Goal: Transaction & Acquisition: Purchase product/service

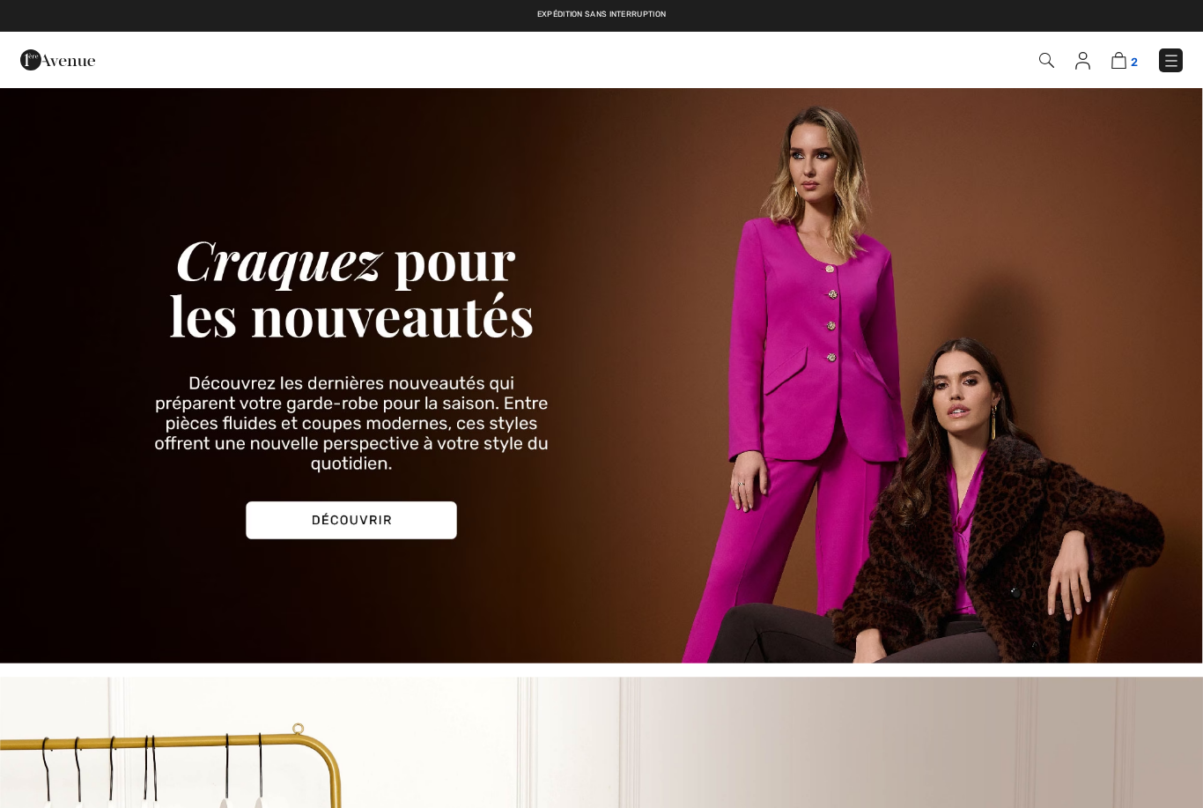
click at [1125, 60] on img at bounding box center [1119, 60] width 15 height 17
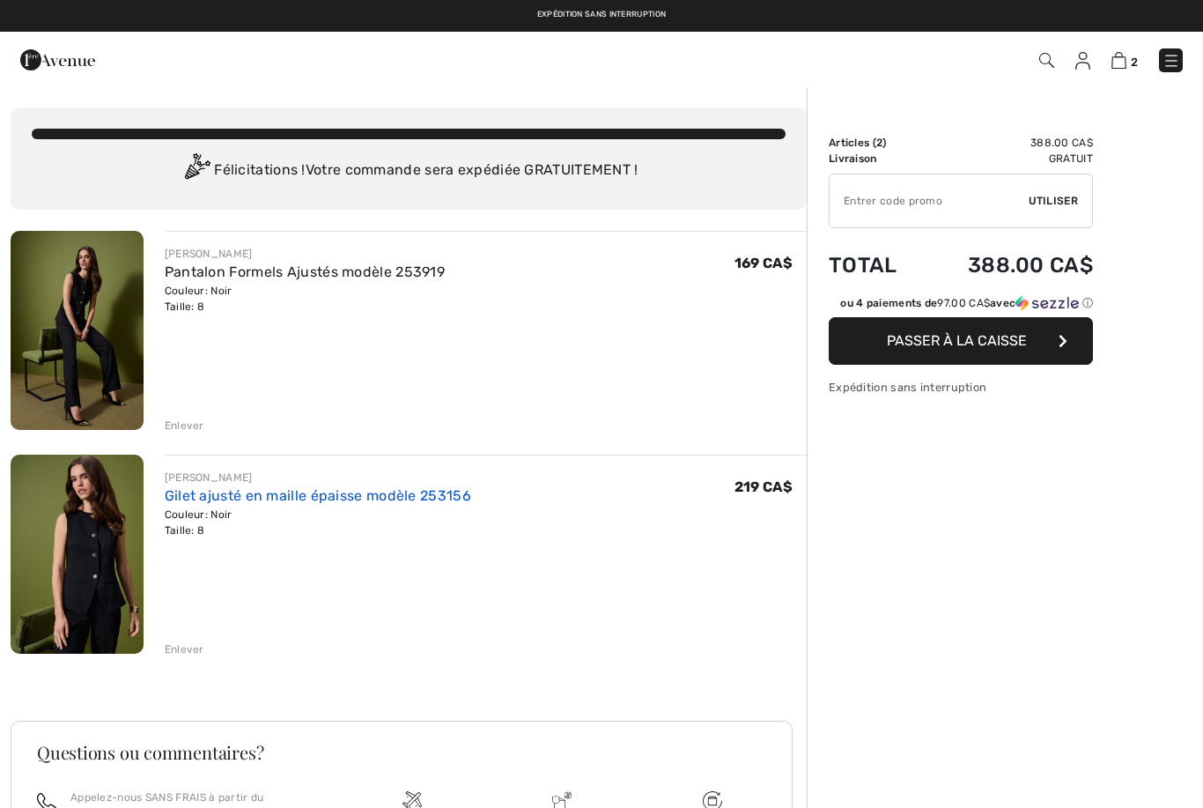
click at [415, 499] on link "Gilet ajusté en maille épaisse modèle 253156" at bounding box center [318, 495] width 307 height 17
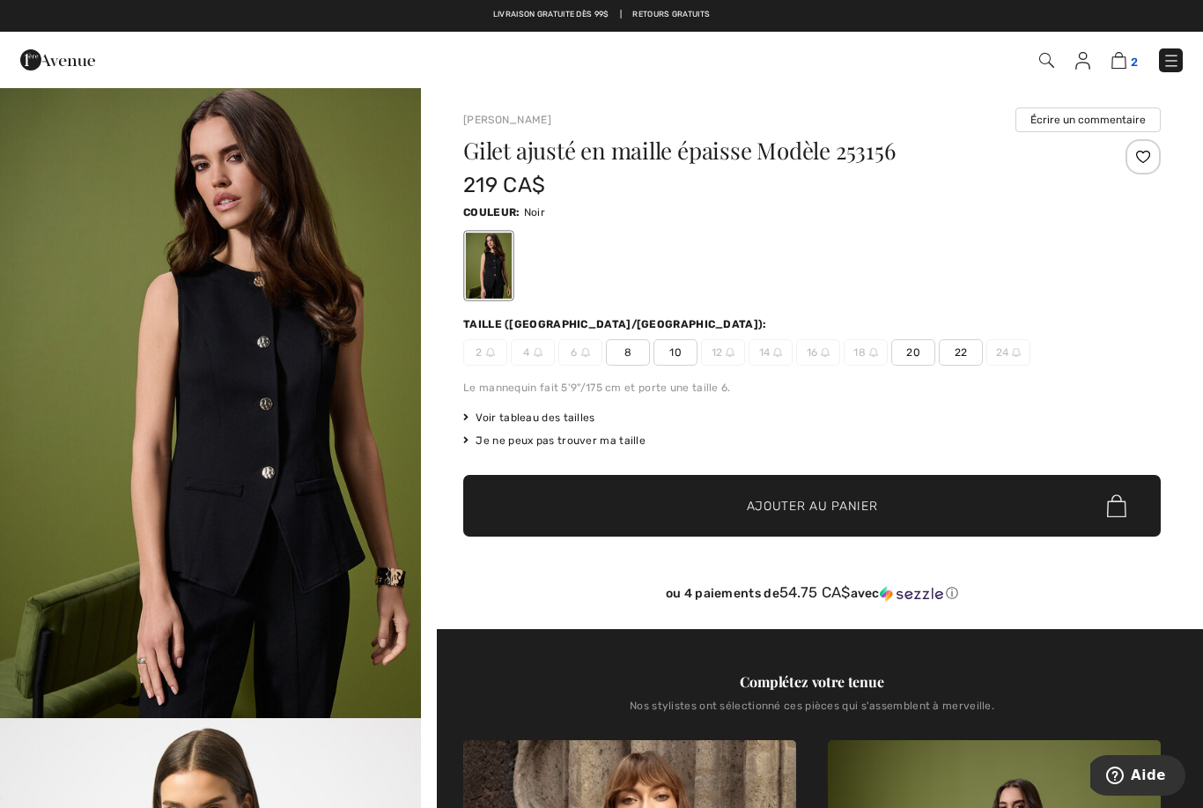
click at [1125, 61] on img at bounding box center [1119, 60] width 15 height 17
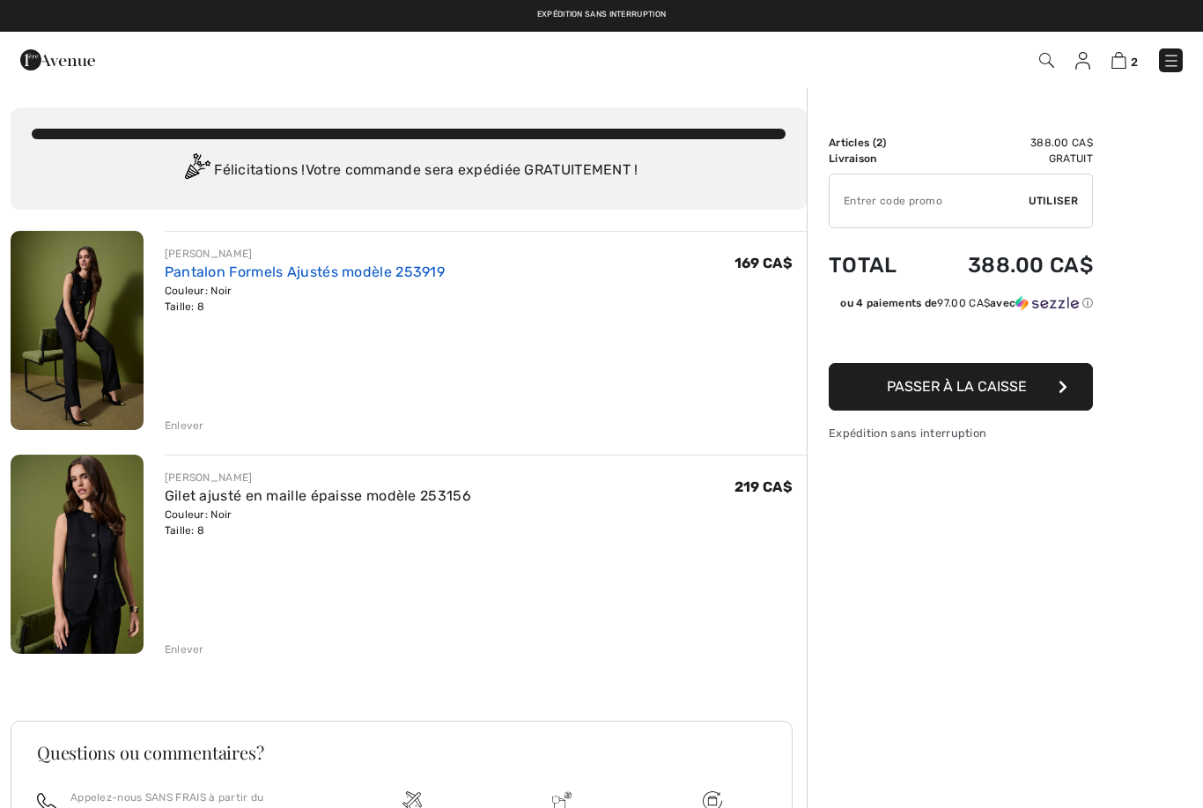
click at [341, 278] on link "Pantalon Formels Ajustés modèle 253919" at bounding box center [305, 271] width 280 height 17
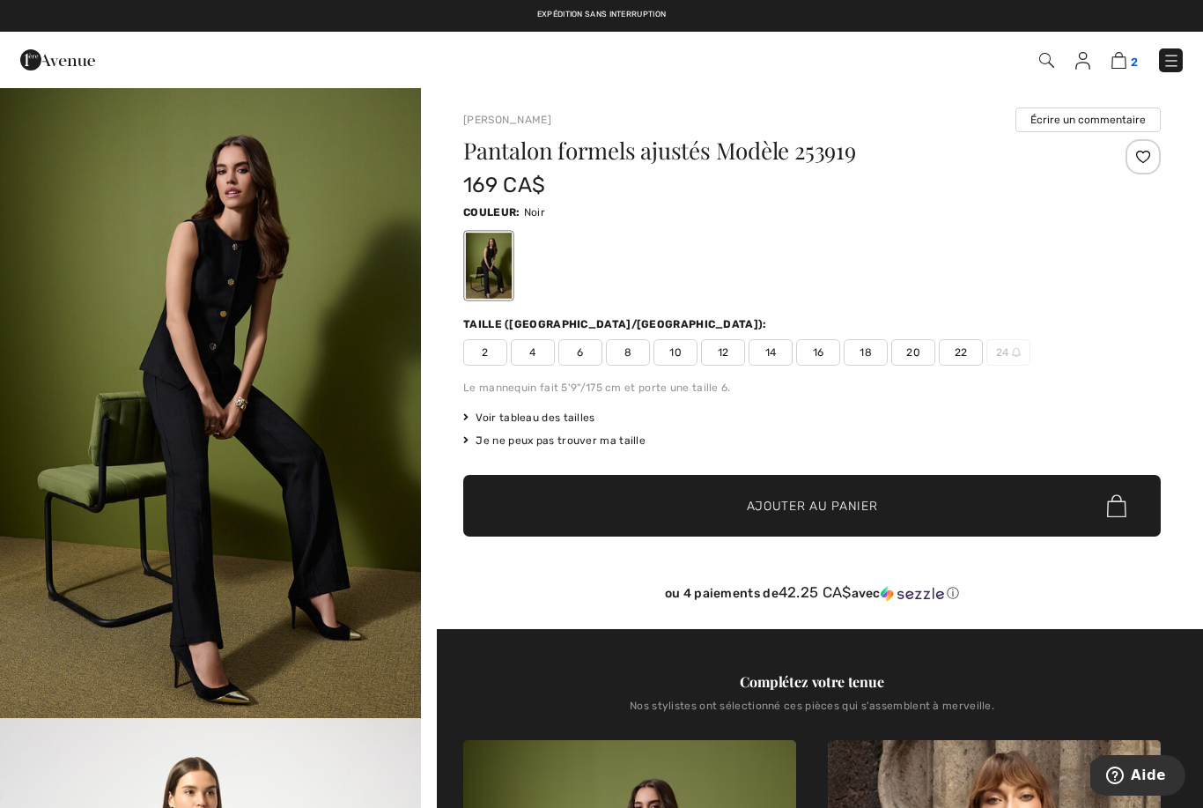
click at [1123, 60] on img at bounding box center [1119, 60] width 15 height 17
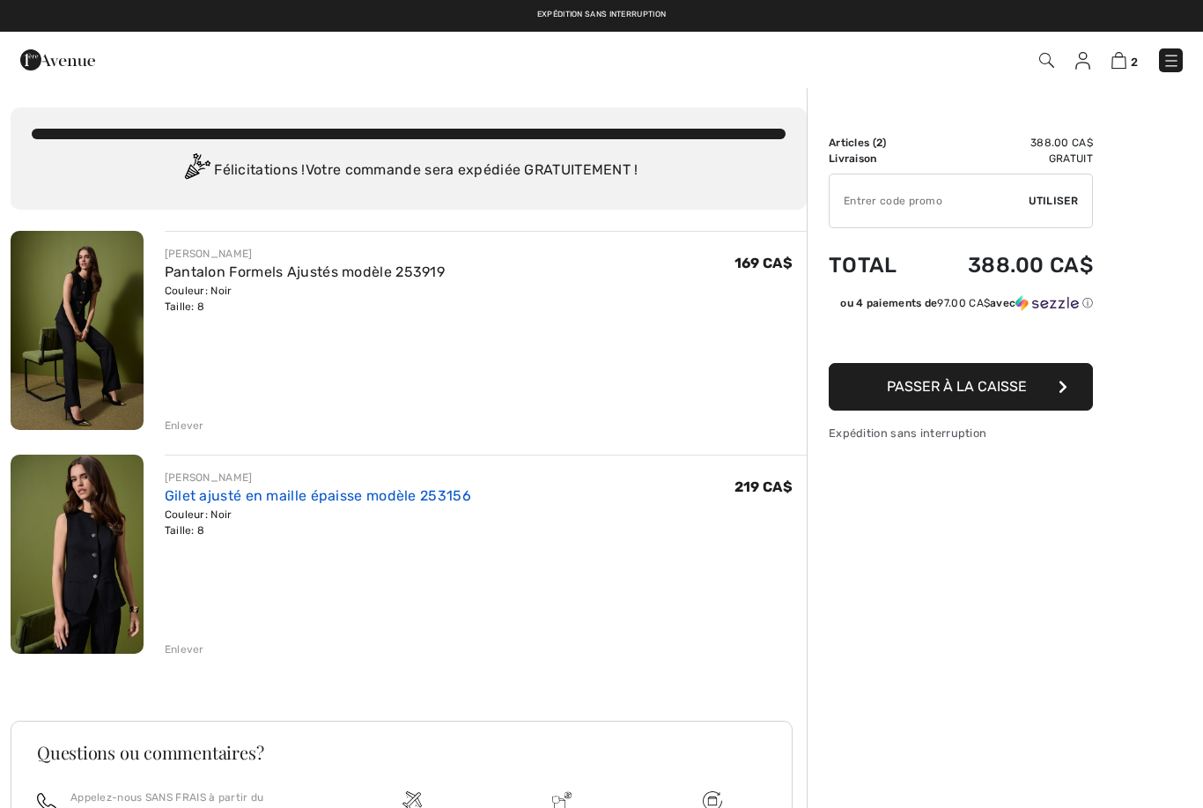
click at [310, 495] on link "Gilet ajusté en maille épaisse modèle 253156" at bounding box center [318, 495] width 307 height 17
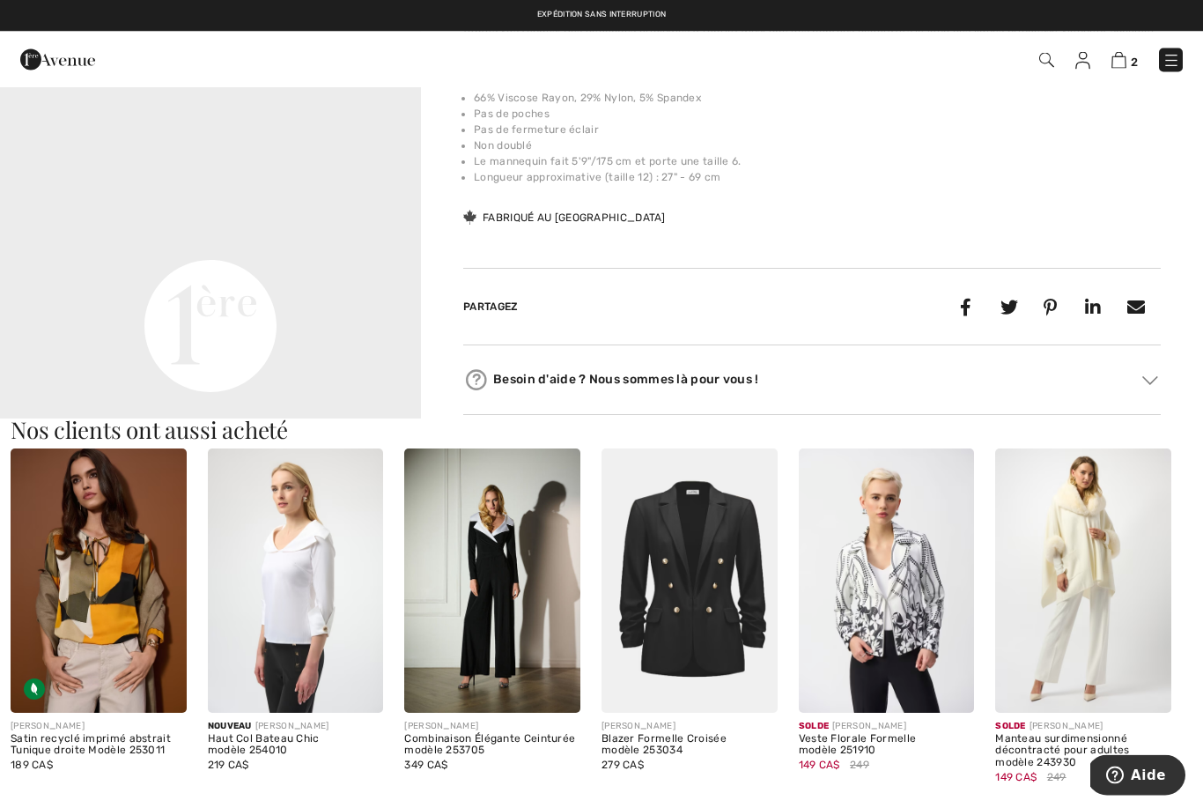
scroll to position [1341, 0]
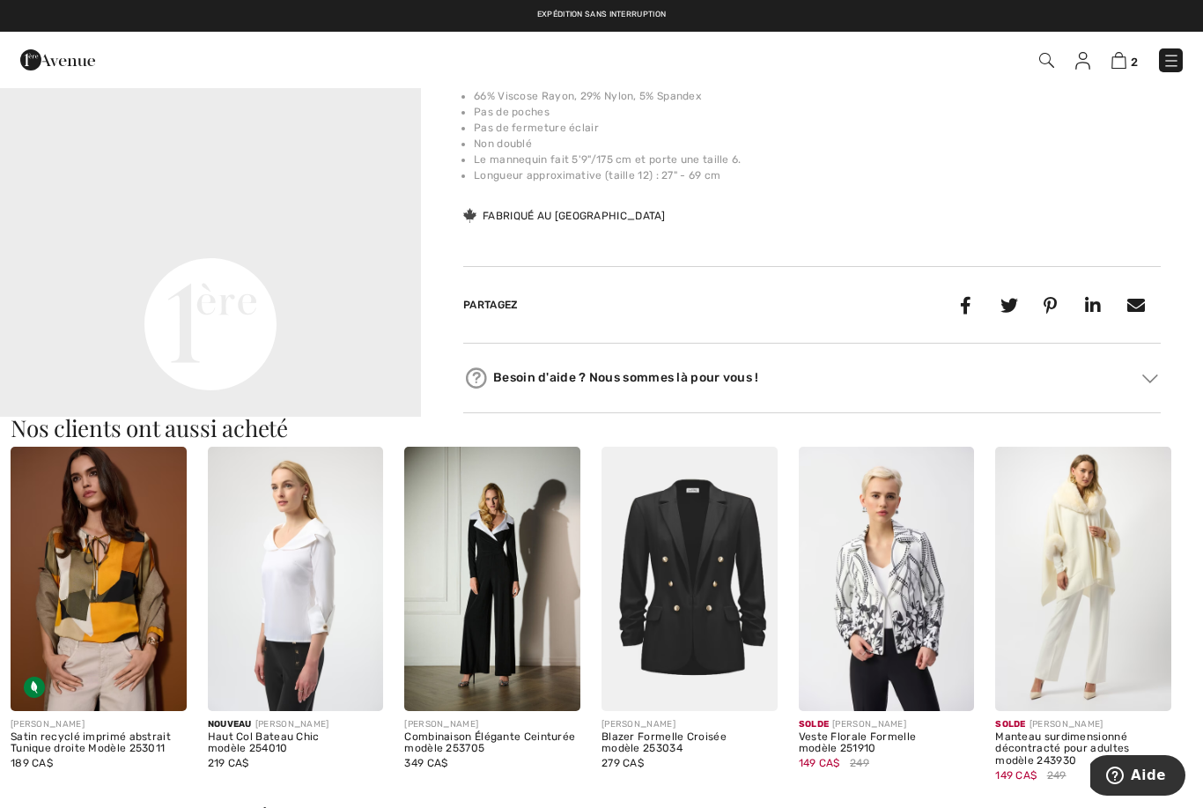
click at [708, 584] on img at bounding box center [690, 578] width 176 height 263
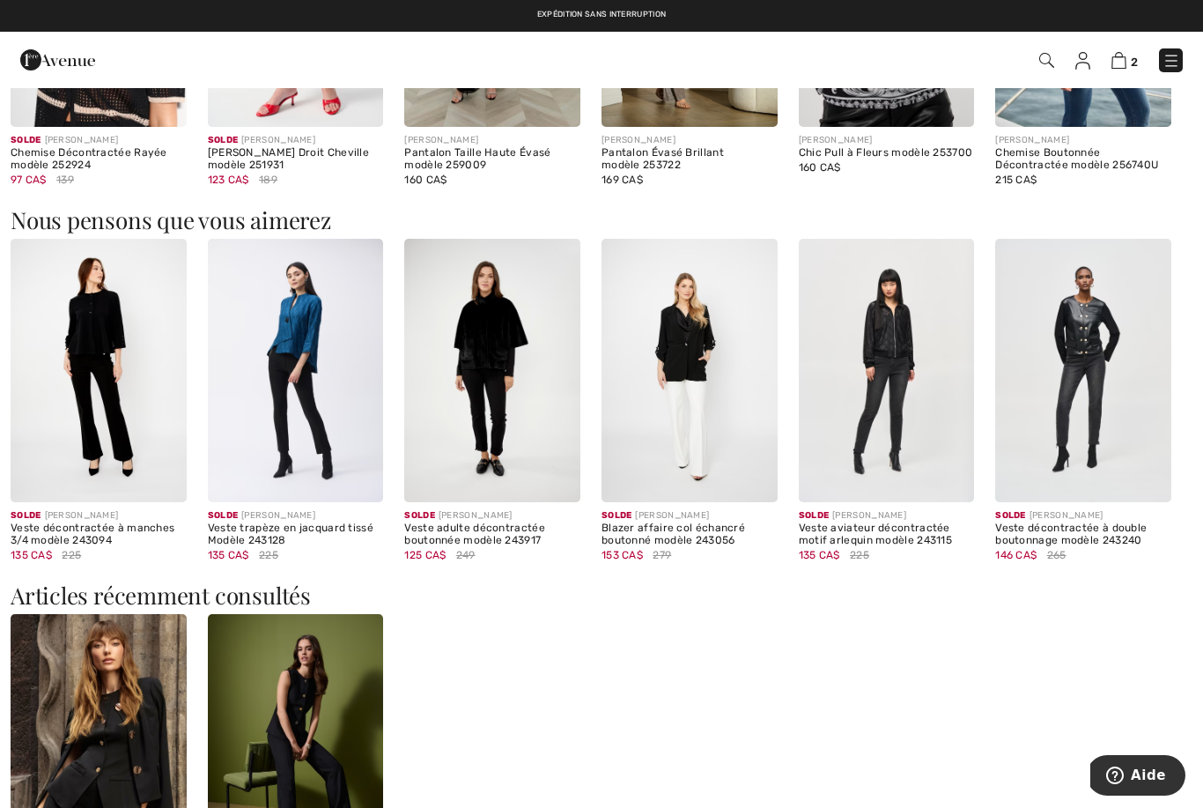
scroll to position [1346, 0]
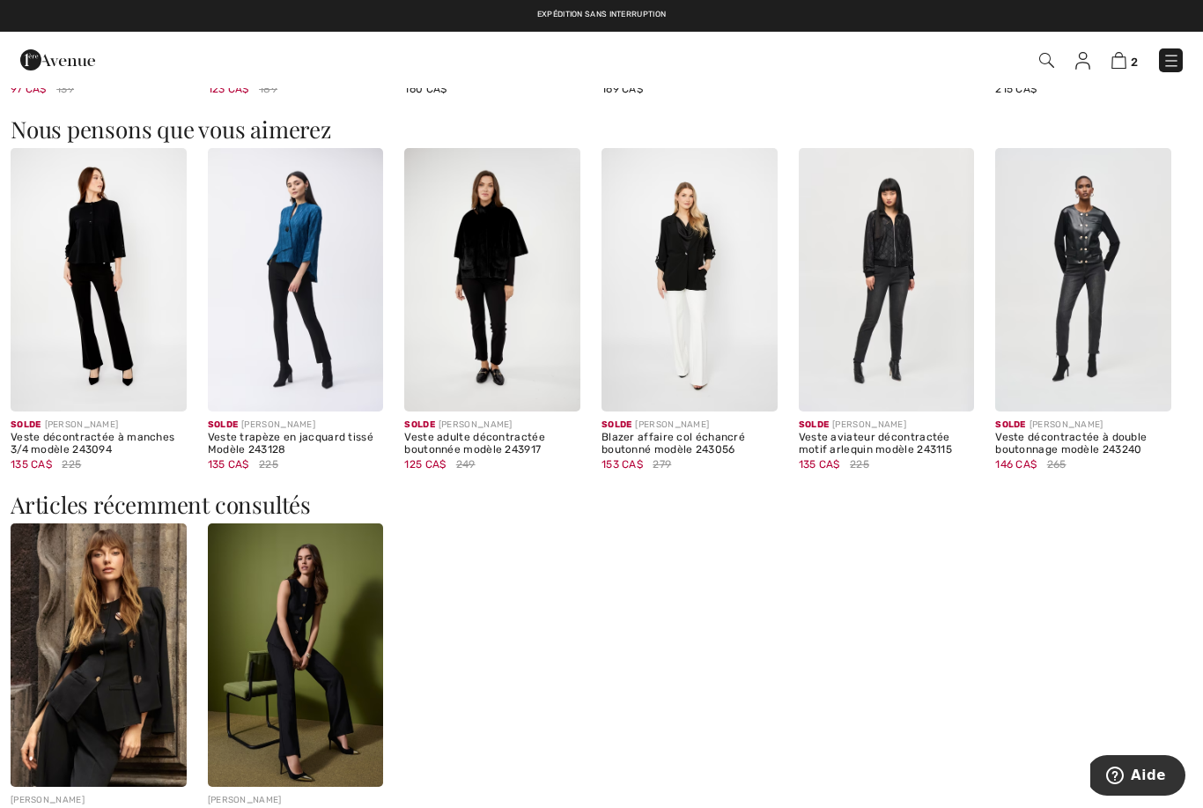
click at [104, 626] on img at bounding box center [99, 654] width 176 height 263
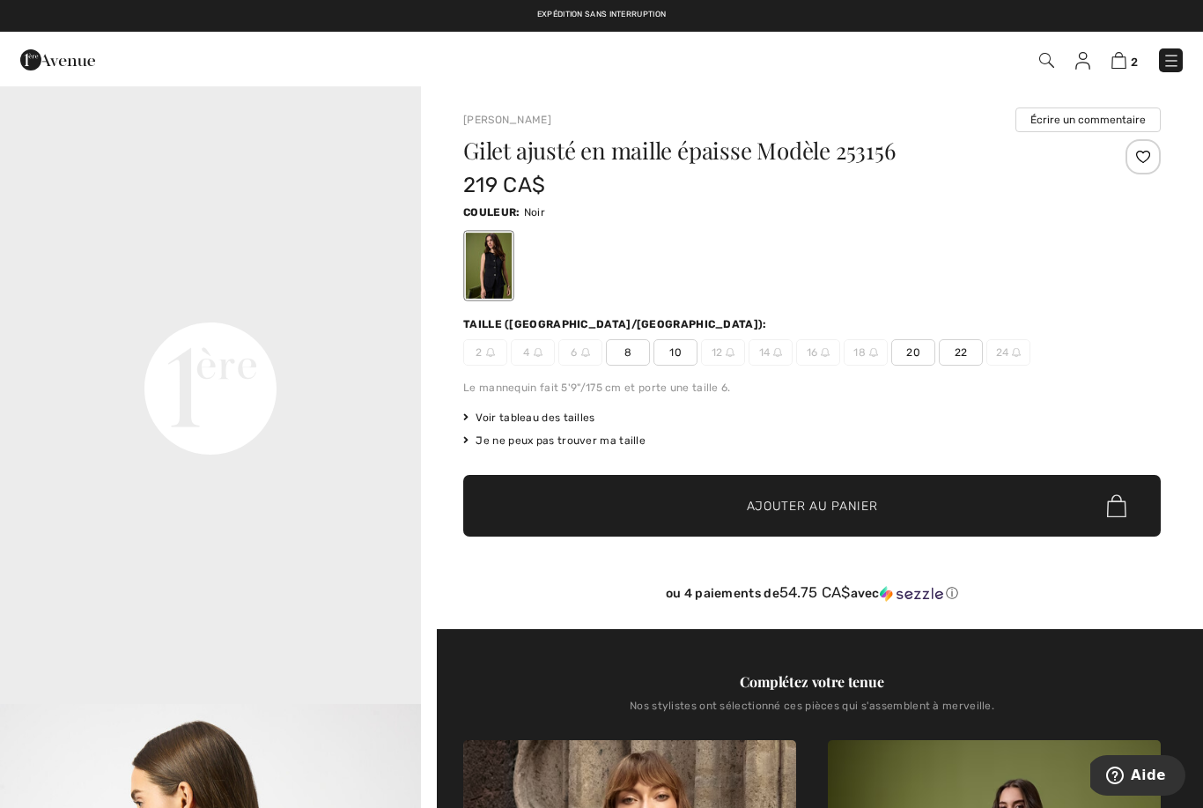
scroll to position [1309, 0]
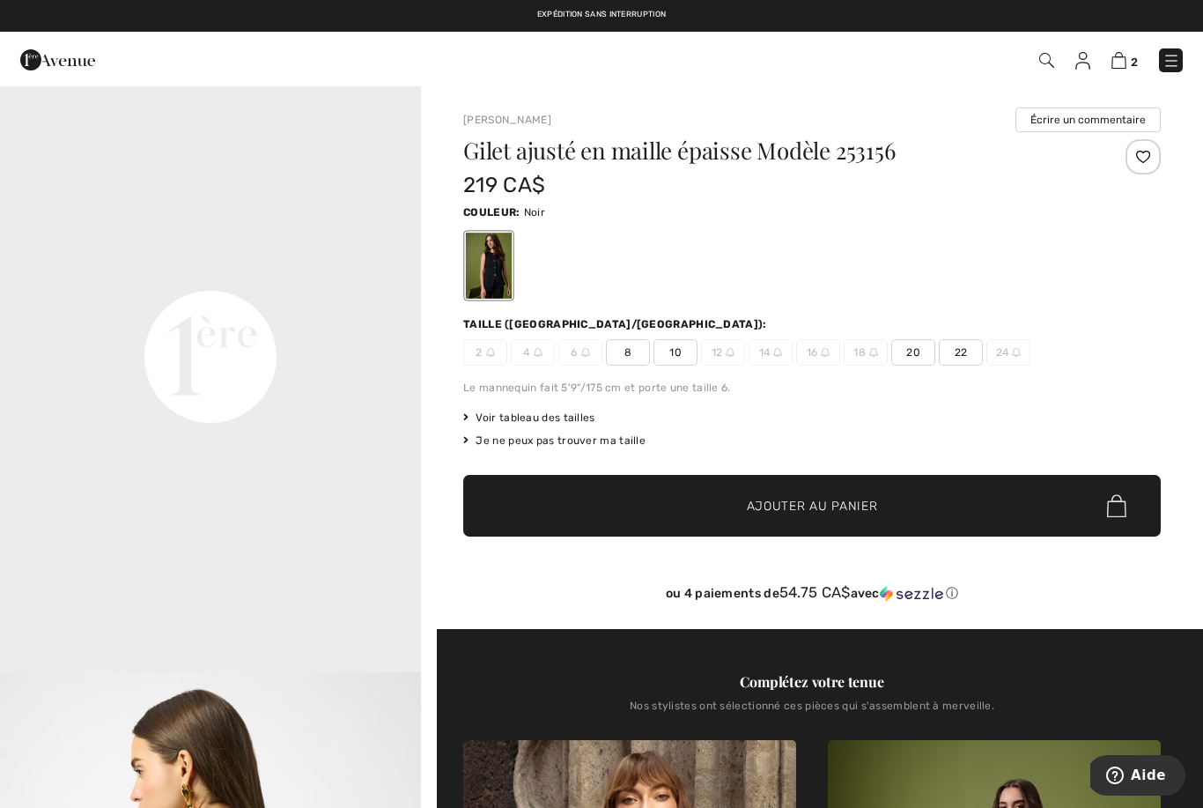
click at [312, 251] on video "Your browser does not support the video tag." at bounding box center [210, 146] width 421 height 211
click at [321, 251] on video "Your browser does not support the video tag." at bounding box center [210, 146] width 421 height 211
click at [322, 251] on video "Your browser does not support the video tag." at bounding box center [210, 146] width 421 height 211
